Goal: Transaction & Acquisition: Purchase product/service

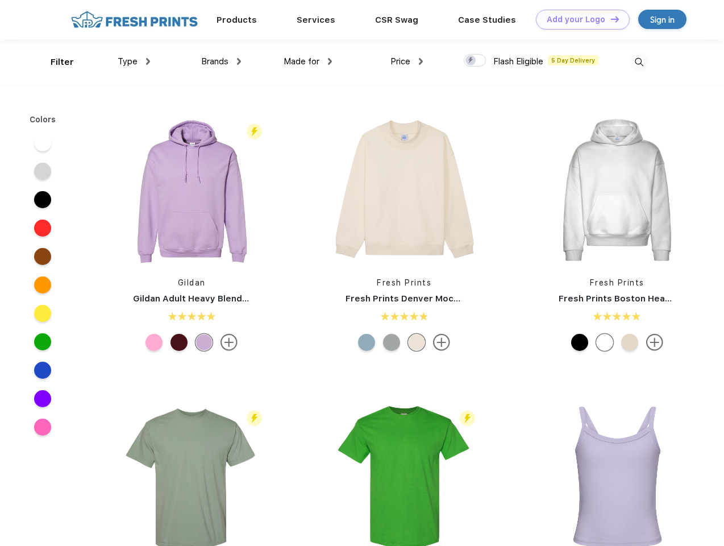
scroll to position [1, 0]
click at [579, 19] on link "Add your Logo Design Tool" at bounding box center [583, 20] width 94 height 20
click at [0, 0] on div "Design Tool" at bounding box center [0, 0] width 0 height 0
click at [610, 19] on link "Add your Logo Design Tool" at bounding box center [583, 20] width 94 height 20
click at [55, 62] on div "Filter" at bounding box center [62, 62] width 23 height 13
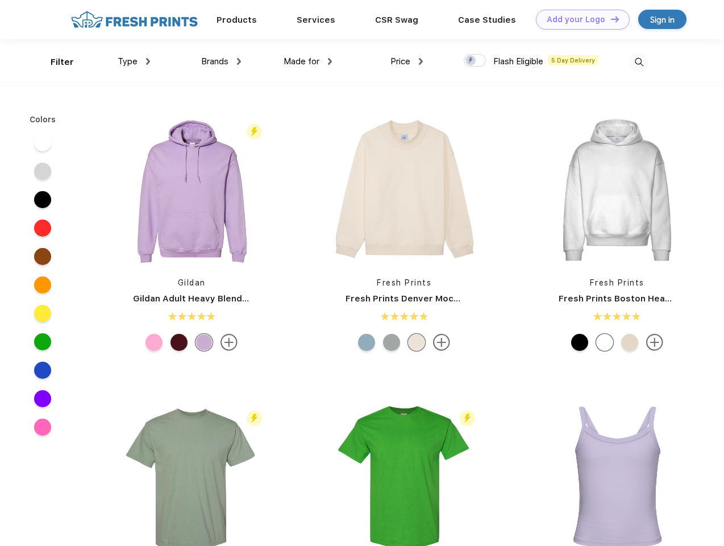
click at [134, 61] on span "Type" at bounding box center [128, 61] width 20 height 10
click at [221, 61] on span "Brands" at bounding box center [214, 61] width 27 height 10
click at [308, 61] on span "Made for" at bounding box center [302, 61] width 36 height 10
click at [407, 61] on span "Price" at bounding box center [400, 61] width 20 height 10
click at [475, 61] on div at bounding box center [475, 60] width 22 height 13
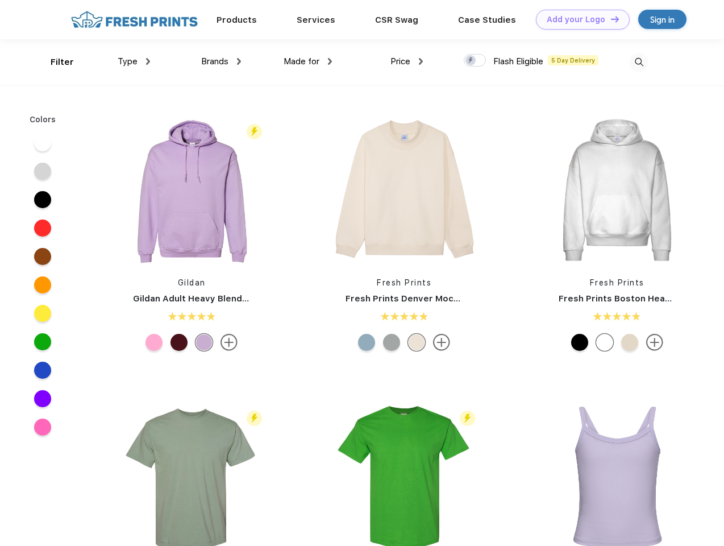
click at [471, 61] on input "checkbox" at bounding box center [467, 56] width 7 height 7
click at [639, 62] on img at bounding box center [639, 62] width 19 height 19
